Goal: Find specific page/section: Find specific page/section

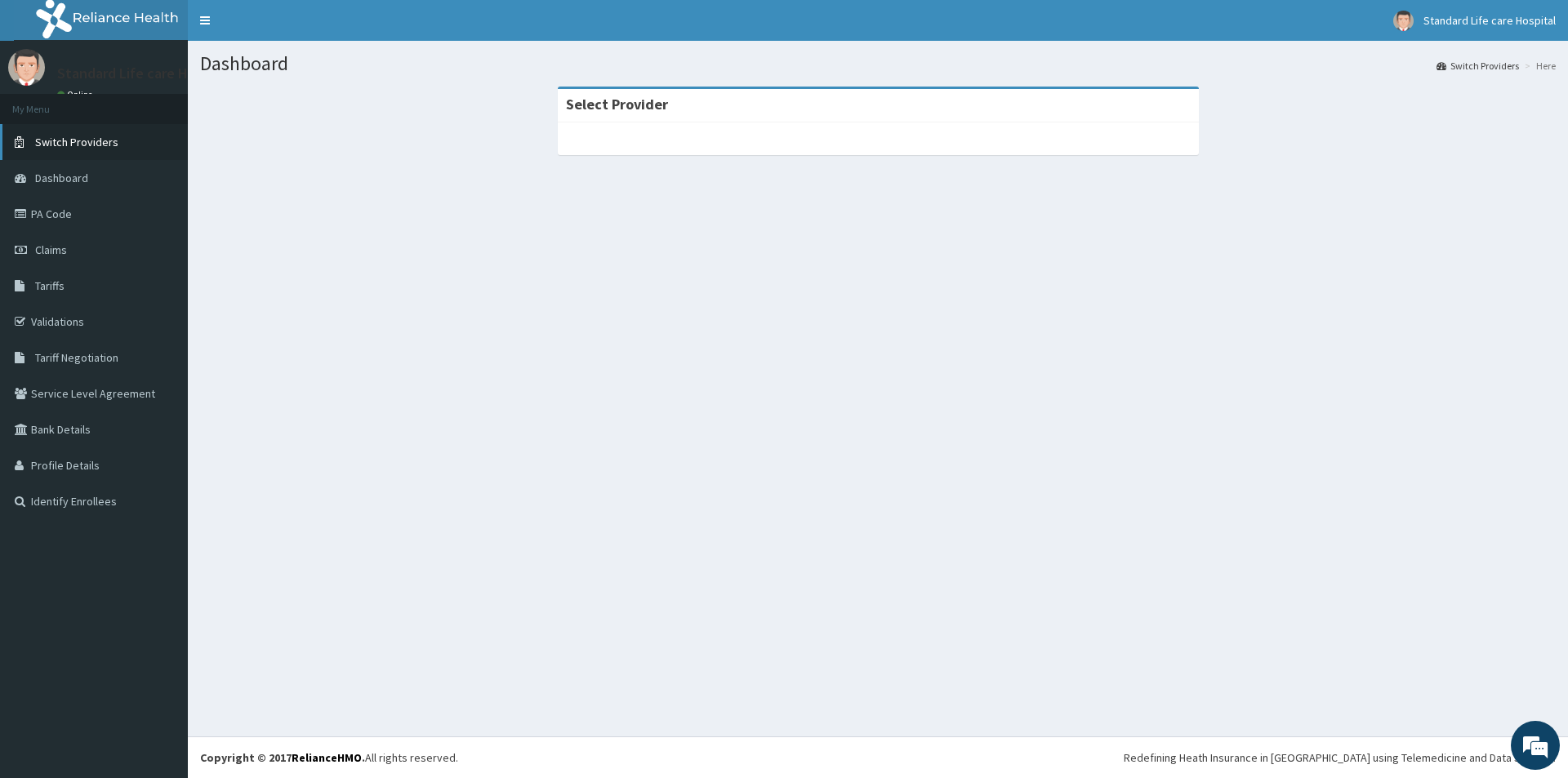
click at [87, 139] on span "Switch Providers" at bounding box center [76, 141] width 83 height 14
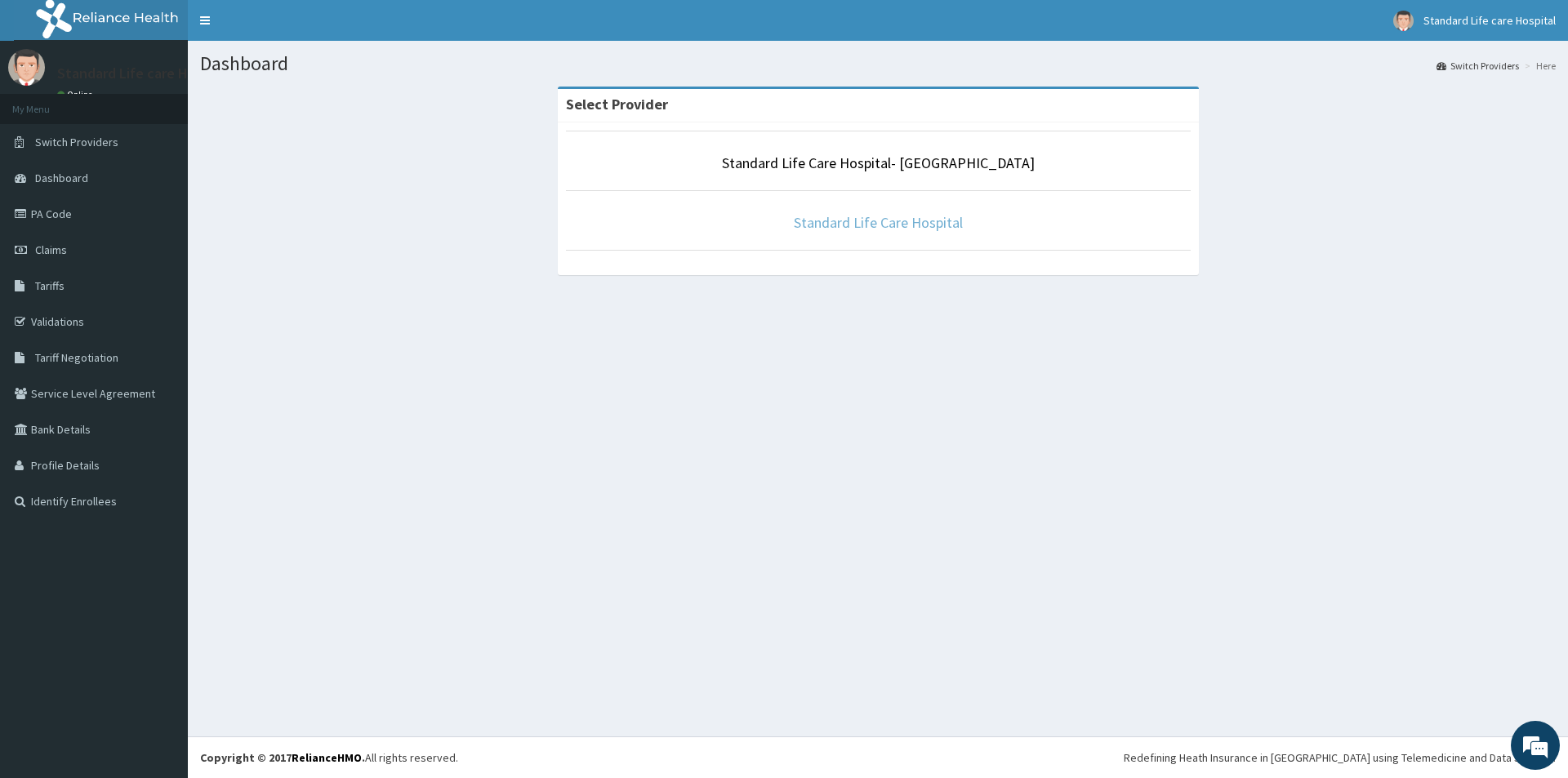
click at [890, 227] on link "Standard Life Care Hospital" at bounding box center [877, 223] width 169 height 18
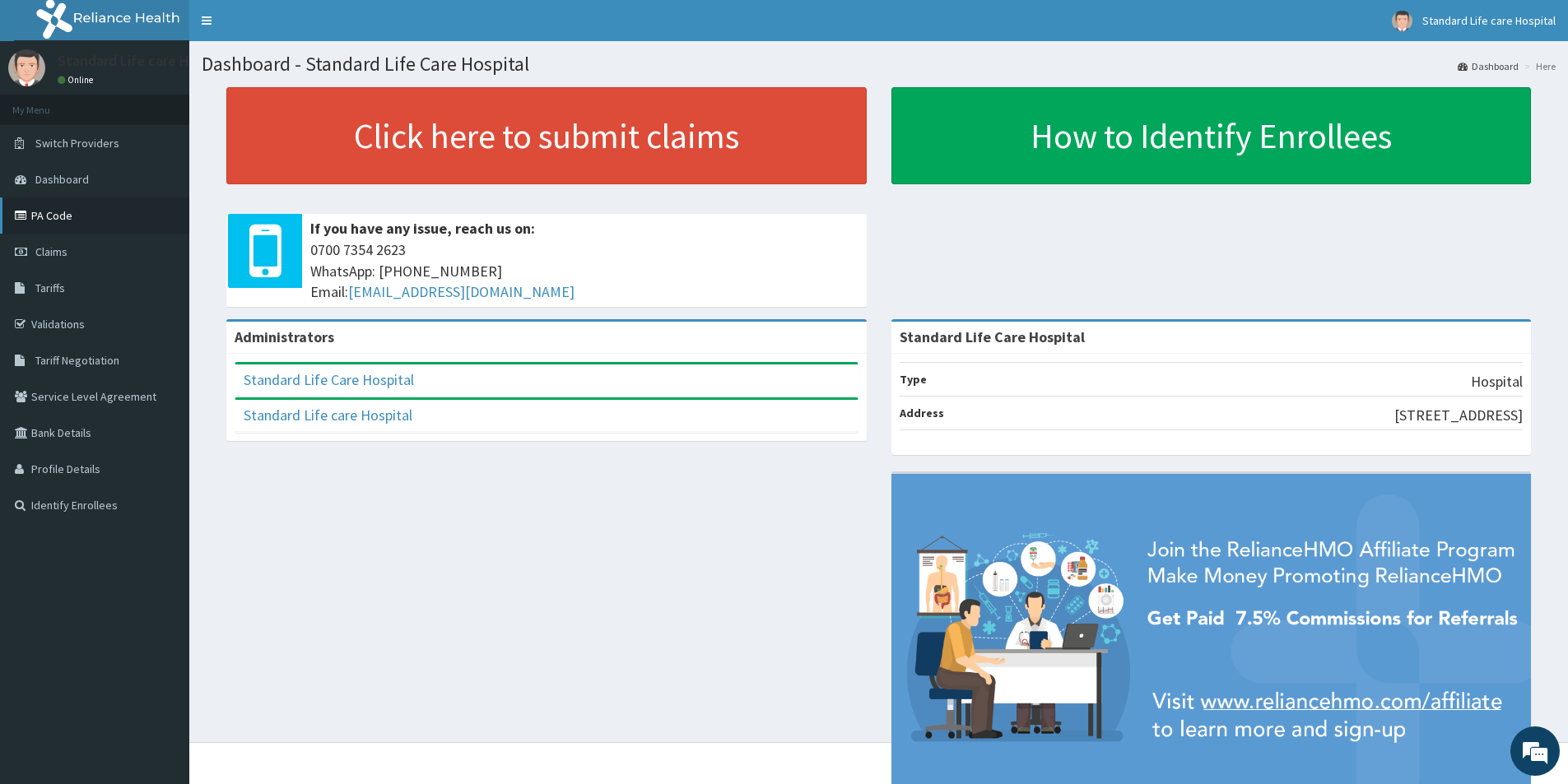
click at [79, 218] on link "PA Code" at bounding box center [94, 215] width 189 height 36
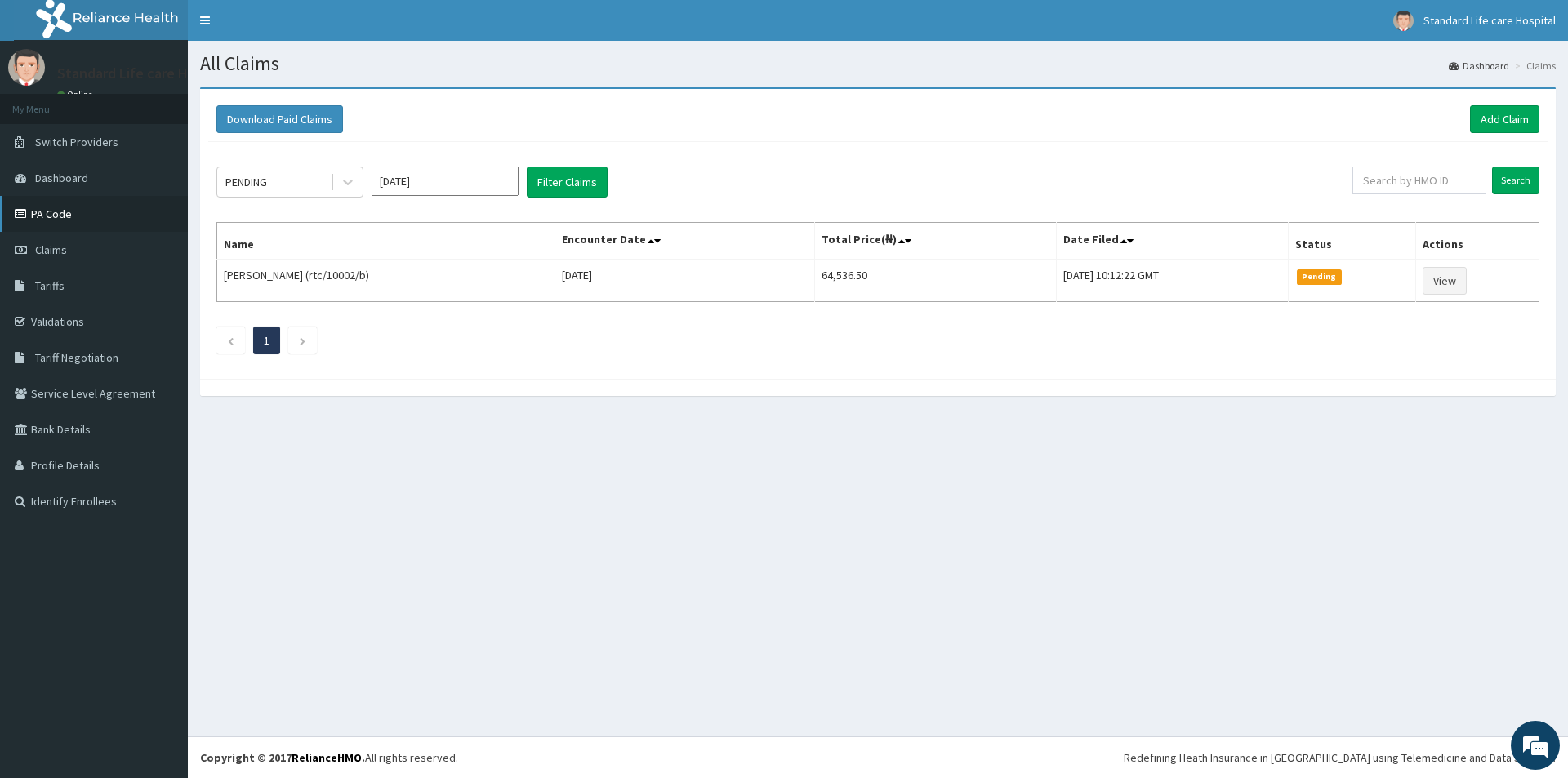
click at [58, 217] on link "PA Code" at bounding box center [93, 213] width 187 height 36
